Goal: Communication & Community: Answer question/provide support

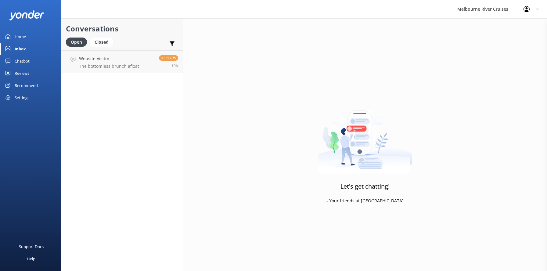
click at [15, 47] on div "Inbox" at bounding box center [20, 49] width 11 height 12
click at [18, 35] on div "Home" at bounding box center [20, 36] width 11 height 12
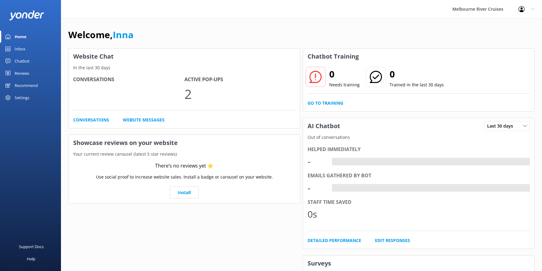
click at [20, 50] on div "Inbox" at bounding box center [20, 49] width 11 height 12
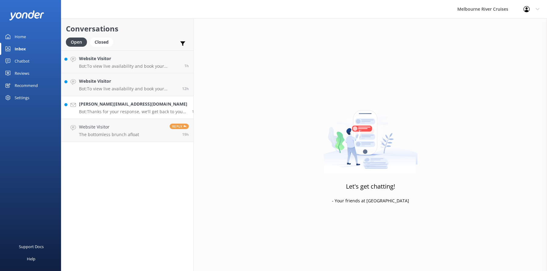
click at [103, 108] on div "[PERSON_NAME][EMAIL_ADDRESS][DOMAIN_NAME] Bot: Thanks for your response, we'll …" at bounding box center [133, 107] width 108 height 13
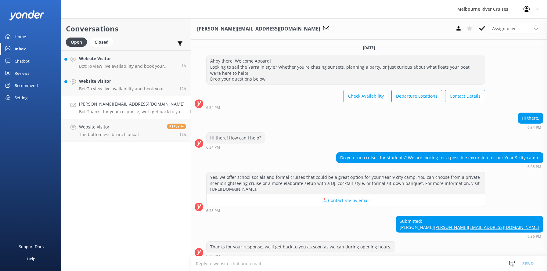
scroll to position [11, 0]
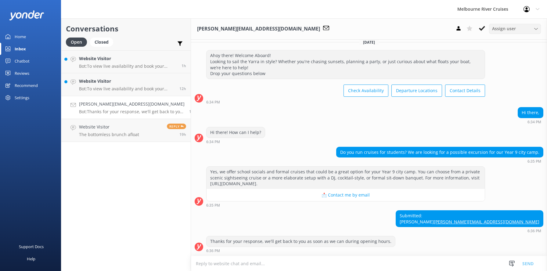
click at [536, 27] on icon at bounding box center [536, 29] width 4 height 4
click at [496, 122] on div "Inna" at bounding box center [496, 120] width 8 height 6
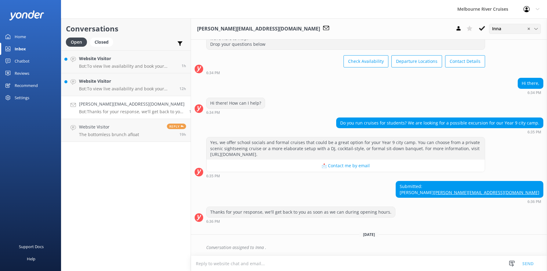
scroll to position [41, 0]
click at [96, 84] on h4 "Website Visitor" at bounding box center [127, 81] width 96 height 7
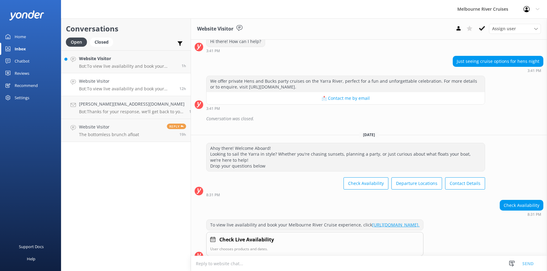
scroll to position [127, 0]
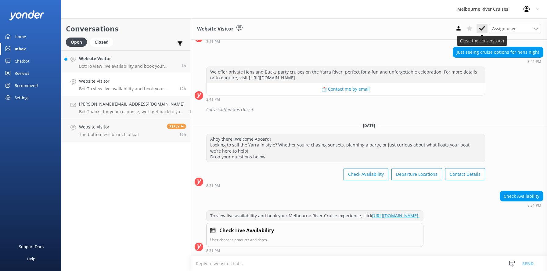
click at [481, 30] on use at bounding box center [482, 28] width 6 height 5
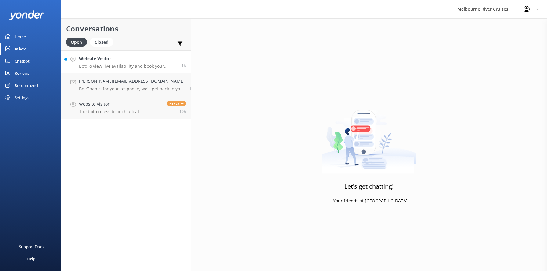
click at [92, 62] on div "Website Visitor Bot: To view live availability and book your Melbourne River Cr…" at bounding box center [128, 61] width 98 height 13
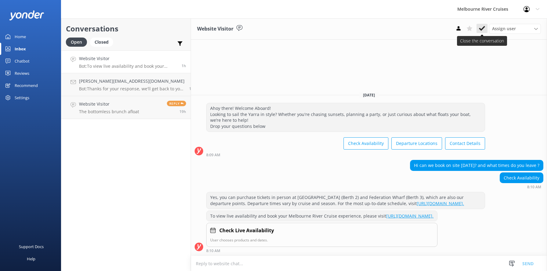
click at [480, 27] on icon at bounding box center [482, 28] width 6 height 6
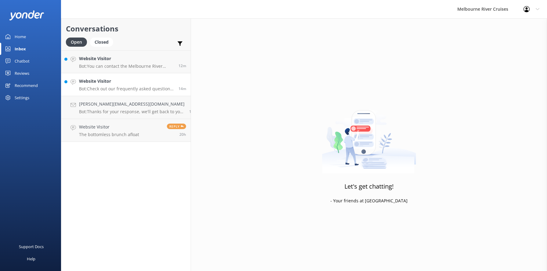
click at [103, 82] on h4 "Website Visitor" at bounding box center [126, 81] width 95 height 7
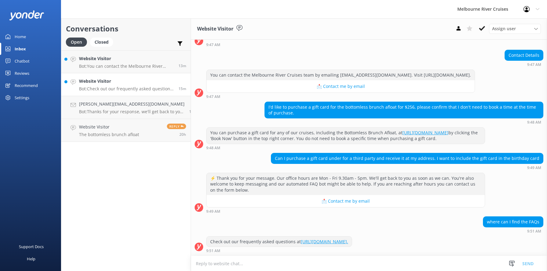
scroll to position [69, 0]
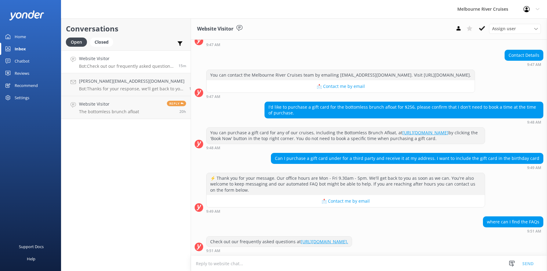
click at [98, 62] on div "Website Visitor Bot: Check out our frequently asked questions at [URL][DOMAIN_N…" at bounding box center [126, 61] width 95 height 13
click at [116, 116] on link "Website Visitor The bottomless brunch afloat Reply 20h" at bounding box center [125, 107] width 129 height 23
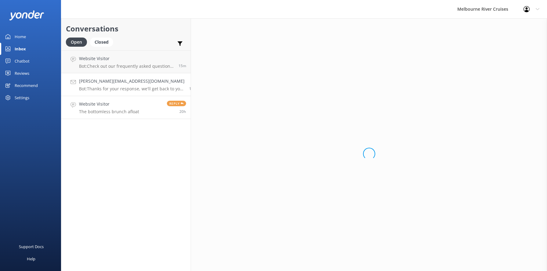
click at [98, 79] on h4 "[PERSON_NAME][EMAIL_ADDRESS][DOMAIN_NAME]" at bounding box center [131, 81] width 105 height 7
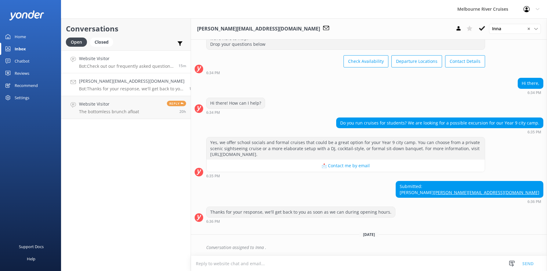
click at [98, 61] on h4 "Website Visitor" at bounding box center [126, 58] width 95 height 7
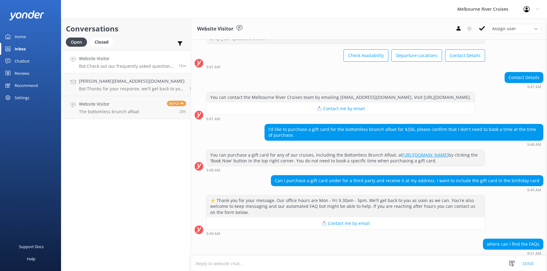
scroll to position [69, 0]
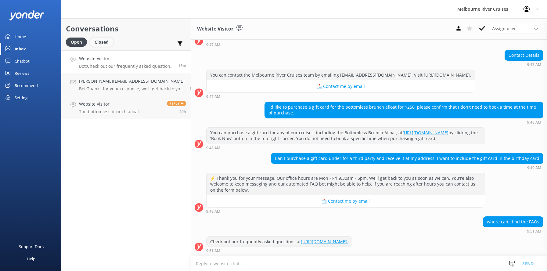
click at [97, 41] on div "Closed" at bounding box center [101, 41] width 23 height 9
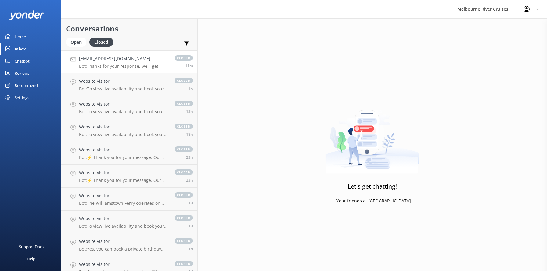
click at [94, 61] on h4 "[EMAIL_ADDRESS][DOMAIN_NAME]" at bounding box center [123, 58] width 89 height 7
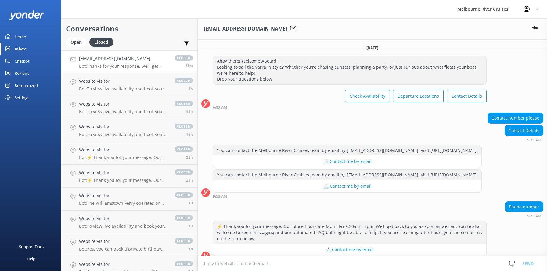
scroll to position [121, 0]
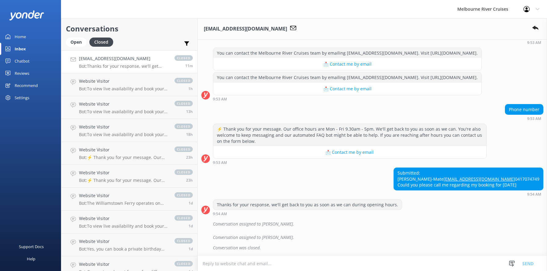
click at [17, 37] on div "Home" at bounding box center [20, 36] width 11 height 12
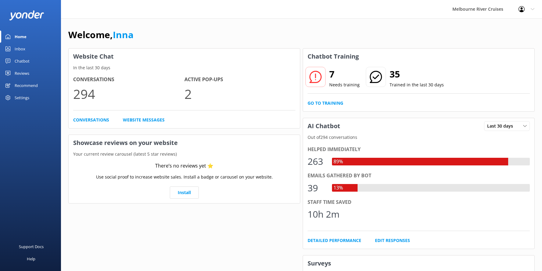
click at [18, 49] on div "Inbox" at bounding box center [20, 49] width 11 height 12
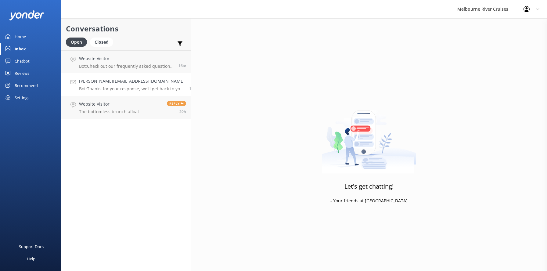
click at [100, 81] on h4 "[PERSON_NAME][EMAIL_ADDRESS][DOMAIN_NAME]" at bounding box center [131, 81] width 105 height 7
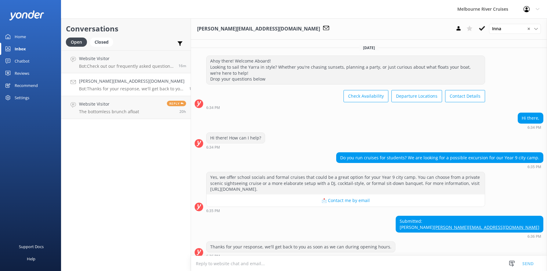
scroll to position [41, 0]
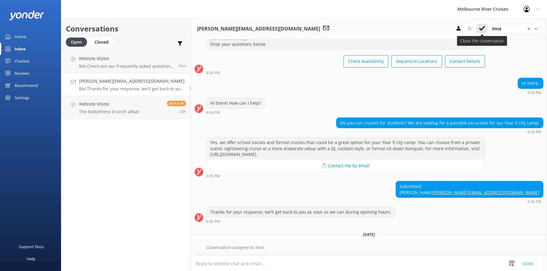
click at [480, 29] on use at bounding box center [482, 28] width 6 height 5
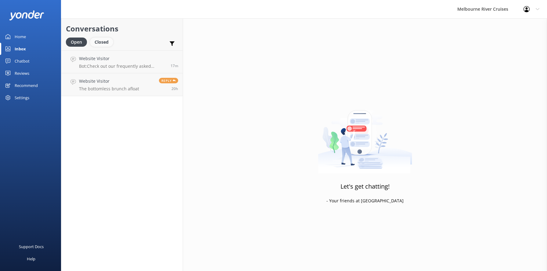
click at [99, 41] on div "Closed" at bounding box center [101, 41] width 23 height 9
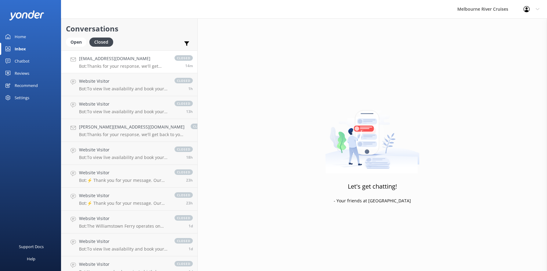
click at [102, 59] on h4 "[EMAIL_ADDRESS][DOMAIN_NAME]" at bounding box center [123, 58] width 89 height 7
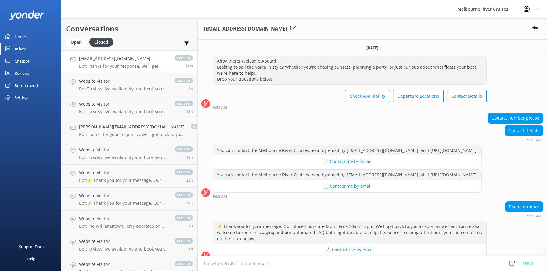
click at [90, 64] on p "Bot: Thanks for your response, we'll get back to you as soon as we can during o…" at bounding box center [123, 65] width 89 height 5
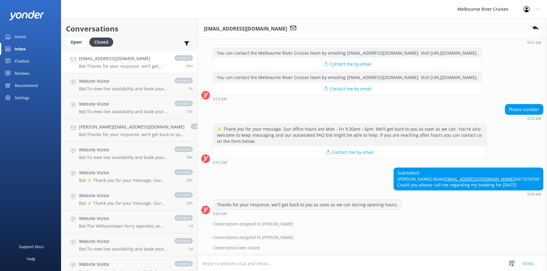
scroll to position [121, 0]
click at [95, 83] on h4 "Website Visitor" at bounding box center [123, 81] width 89 height 7
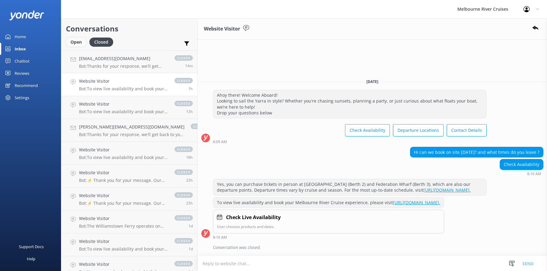
click at [74, 41] on div "Open" at bounding box center [76, 41] width 20 height 9
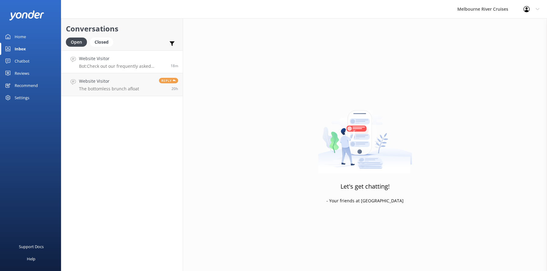
click at [97, 63] on div "Website Visitor Bot: Check out our frequently asked questions at [URL][DOMAIN_N…" at bounding box center [122, 61] width 87 height 13
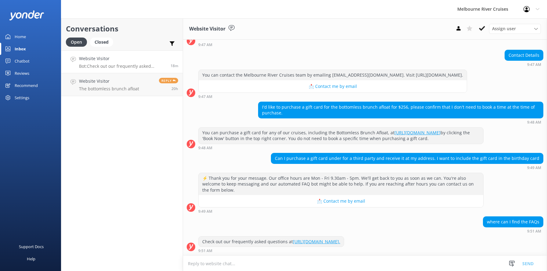
scroll to position [69, 0]
click at [101, 43] on div "Closed" at bounding box center [101, 41] width 23 height 9
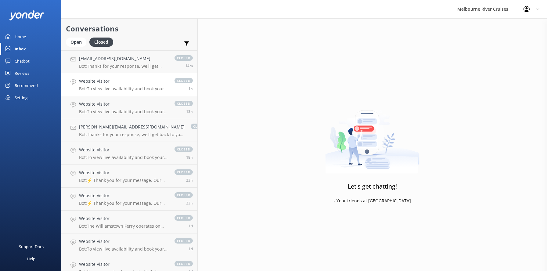
click at [96, 86] on div "Website Visitor Bot: To view live availability and book your Melbourne River Cr…" at bounding box center [123, 84] width 89 height 13
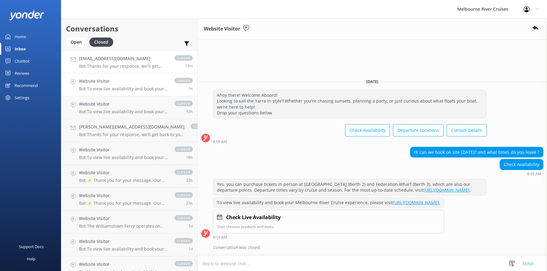
click at [98, 59] on h4 "[EMAIL_ADDRESS][DOMAIN_NAME]" at bounding box center [123, 58] width 89 height 7
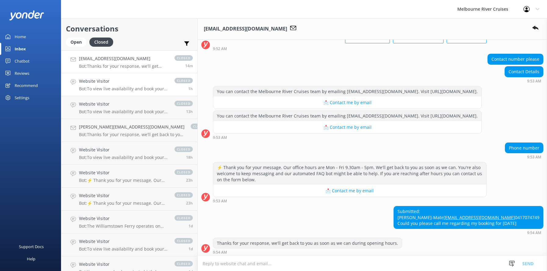
scroll to position [120, 0]
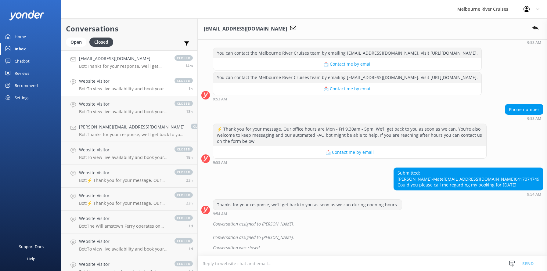
click at [103, 87] on p "Bot: To view live availability and book your Melbourne River Cruise experience,…" at bounding box center [123, 88] width 89 height 5
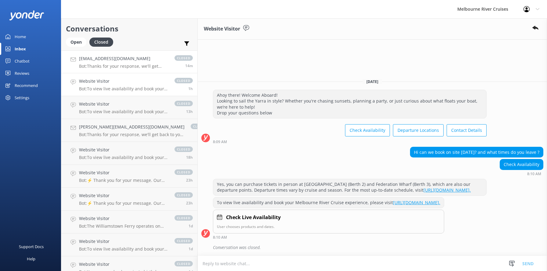
click at [98, 63] on p "Bot: Thanks for your response, we'll get back to you as soon as we can during o…" at bounding box center [123, 65] width 89 height 5
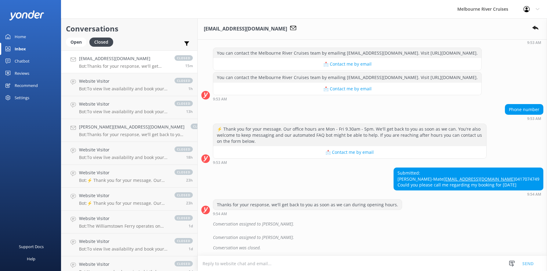
scroll to position [121, 0]
click at [96, 81] on h4 "Website Visitor" at bounding box center [123, 81] width 89 height 7
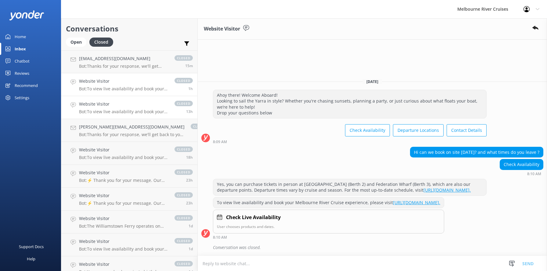
click at [98, 109] on div "Website Visitor Bot: To view live availability and book your Melbourne River Cr…" at bounding box center [123, 107] width 89 height 13
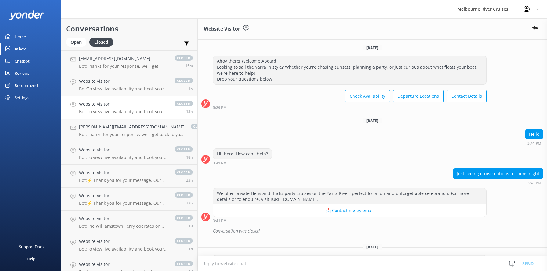
scroll to position [156, 0]
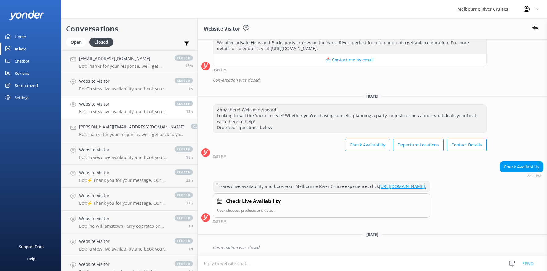
click at [94, 109] on p "Bot: To view live availability and book your Melbourne River Cruise experience,…" at bounding box center [123, 111] width 89 height 5
click at [101, 131] on div "[PERSON_NAME][EMAIL_ADDRESS][DOMAIN_NAME] Bot: Thanks for your response, we'll …" at bounding box center [131, 129] width 105 height 13
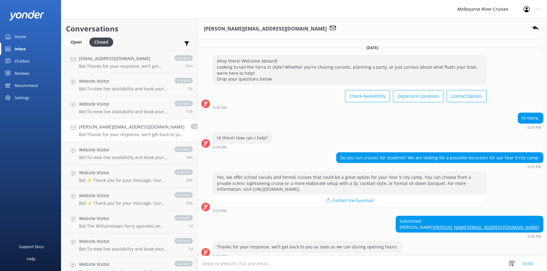
click at [536, 8] on icon at bounding box center [537, 9] width 4 height 4
click at [513, 27] on link "Profile Settings" at bounding box center [516, 25] width 61 height 15
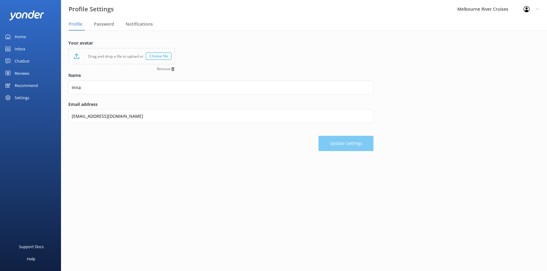
click at [545, 7] on div "Profile Settings Logout" at bounding box center [530, 9] width 31 height 18
click at [514, 25] on link "Profile Settings" at bounding box center [516, 25] width 61 height 15
click at [20, 34] on div "Home" at bounding box center [20, 36] width 11 height 12
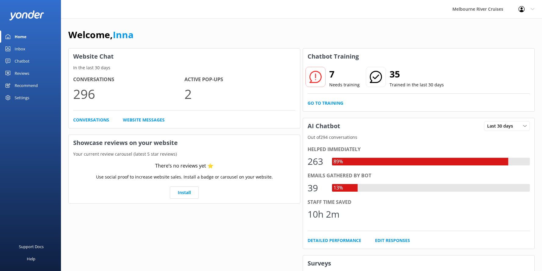
click at [15, 48] on div "Inbox" at bounding box center [20, 49] width 11 height 12
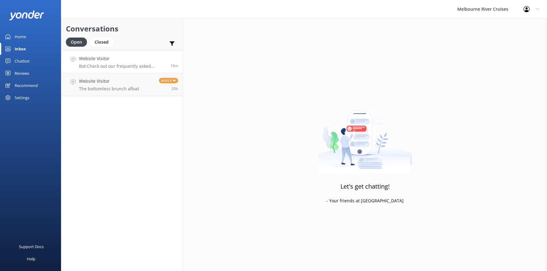
click at [103, 59] on h4 "Website Visitor" at bounding box center [122, 58] width 87 height 7
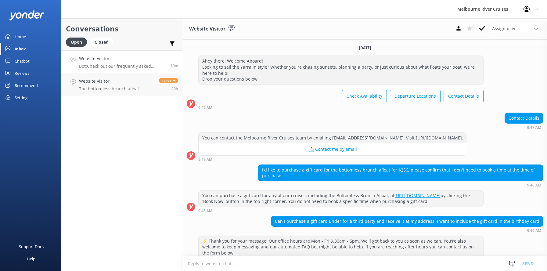
scroll to position [69, 0]
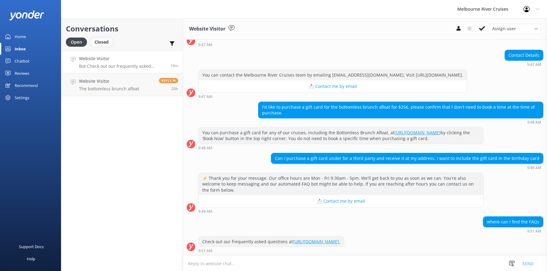
click at [102, 45] on div "Closed" at bounding box center [101, 41] width 23 height 9
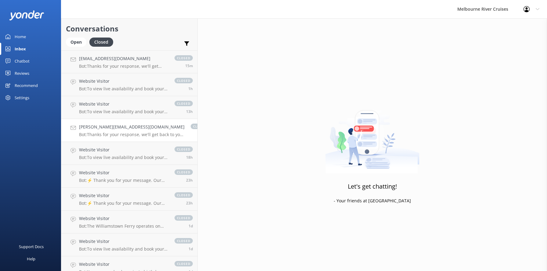
click at [100, 131] on div "[PERSON_NAME][EMAIL_ADDRESS][DOMAIN_NAME] Bot: Thanks for your response, we'll …" at bounding box center [131, 129] width 105 height 13
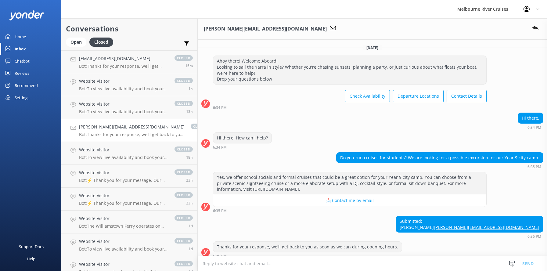
click at [539, 7] on icon at bounding box center [537, 9] width 4 height 4
click at [525, 9] on use at bounding box center [526, 9] width 6 height 6
click at [539, 10] on div "Profile Settings Logout" at bounding box center [530, 9] width 31 height 18
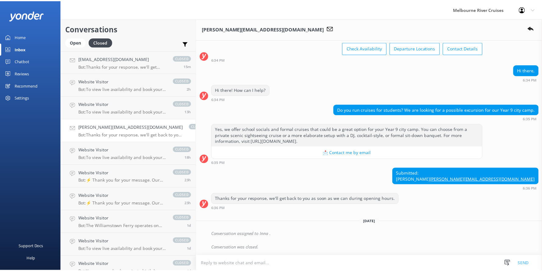
scroll to position [54, 0]
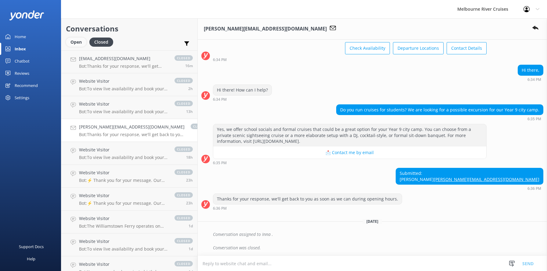
click at [74, 42] on div "Open" at bounding box center [76, 41] width 20 height 9
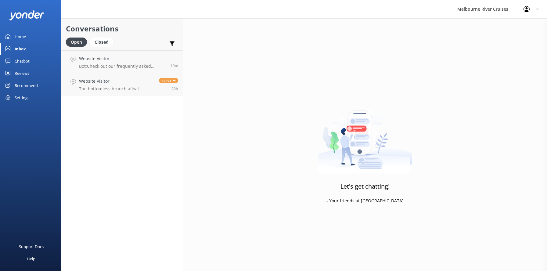
click at [15, 36] on div "Home" at bounding box center [20, 36] width 11 height 12
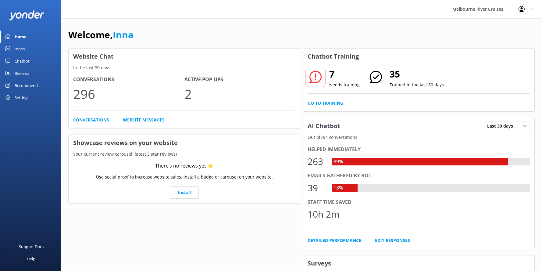
click at [315, 76] on icon at bounding box center [315, 77] width 12 height 12
click at [339, 87] on p "Needs training" at bounding box center [344, 84] width 30 height 7
click at [329, 75] on h2 "7" at bounding box center [344, 74] width 30 height 15
click at [343, 87] on p "Needs training" at bounding box center [344, 84] width 30 height 7
click at [329, 101] on link "Go to Training" at bounding box center [326, 103] width 36 height 7
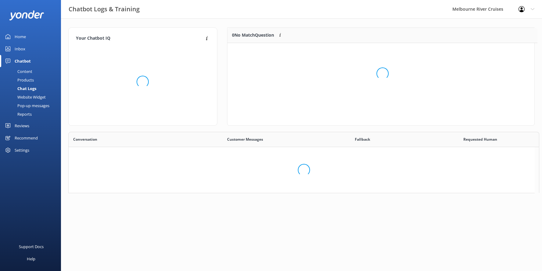
scroll to position [5, 5]
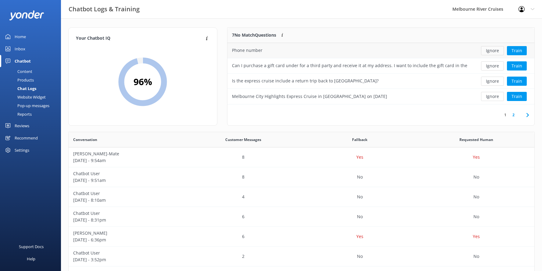
click at [487, 49] on button "Ignore" at bounding box center [492, 50] width 23 height 9
click at [488, 80] on button "Ignore" at bounding box center [492, 81] width 23 height 9
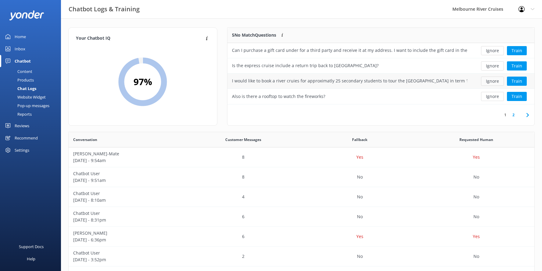
click at [492, 81] on button "Ignore" at bounding box center [492, 81] width 23 height 9
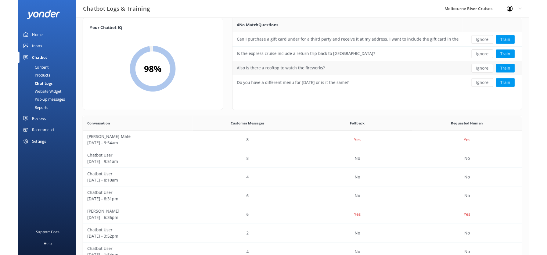
scroll to position [0, 0]
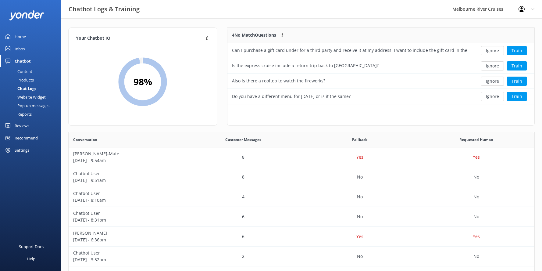
click at [16, 49] on div "Inbox" at bounding box center [20, 49] width 11 height 12
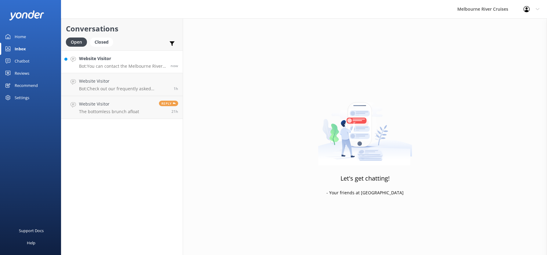
click at [103, 62] on div "Website Visitor Bot: You can contact the Melbourne River Cruises team by emaili…" at bounding box center [122, 61] width 87 height 13
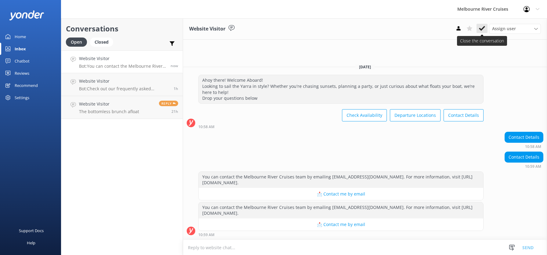
click at [482, 28] on icon at bounding box center [482, 28] width 6 height 6
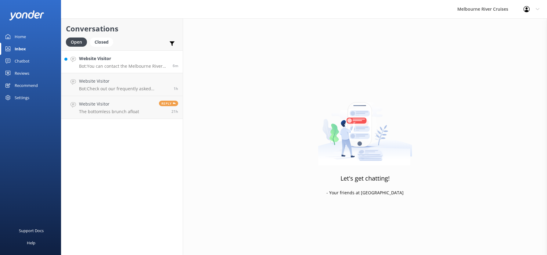
click at [93, 62] on div "Website Visitor Bot: You can contact the Melbourne River Cruises team by emaili…" at bounding box center [123, 61] width 89 height 13
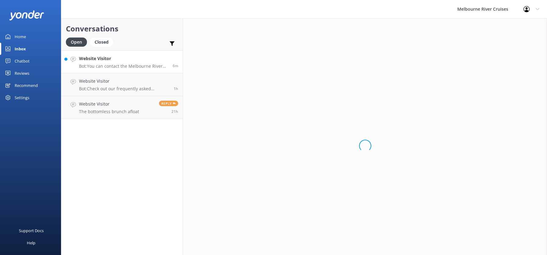
click at [93, 62] on div "Website Visitor Bot: You can contact the Melbourne River Cruises team by emaili…" at bounding box center [123, 61] width 89 height 13
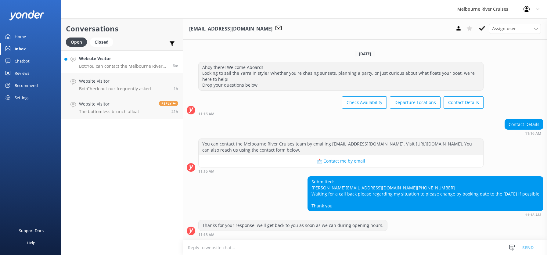
scroll to position [6, 0]
drag, startPoint x: 338, startPoint y: 189, endPoint x: 311, endPoint y: 188, distance: 27.4
click at [311, 188] on div "Submitted: [PERSON_NAME] [PERSON_NAME][EMAIL_ADDRESS][DOMAIN_NAME] [PHONE_NUMBE…" at bounding box center [425, 194] width 235 height 34
click at [428, 177] on div "Submitted: [PERSON_NAME] [PERSON_NAME][EMAIL_ADDRESS][DOMAIN_NAME] [PHONE_NUMBE…" at bounding box center [425, 194] width 235 height 34
